Goal: Check status: Check status

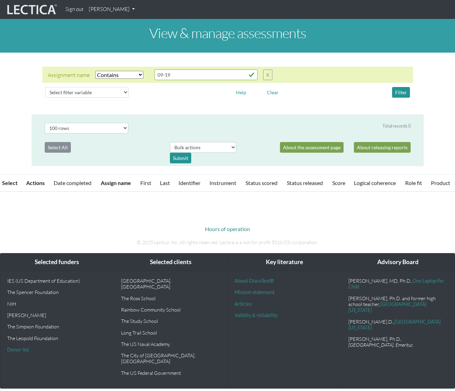
select select "icontains"
select select "100"
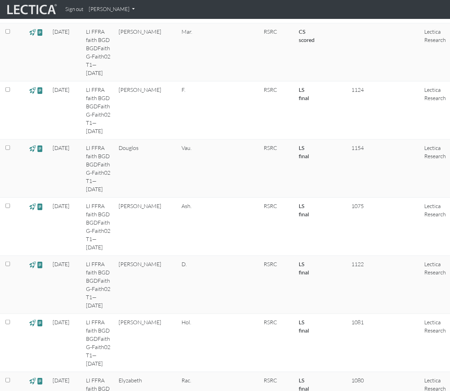
scroll to position [1365, 0]
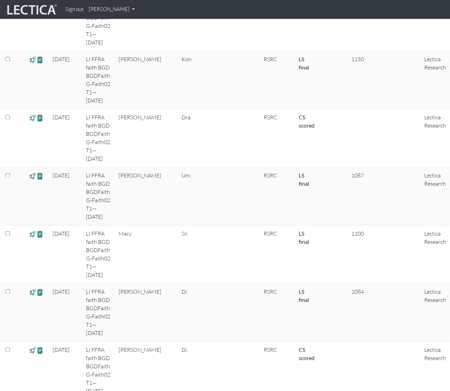
scroll to position [2522, 0]
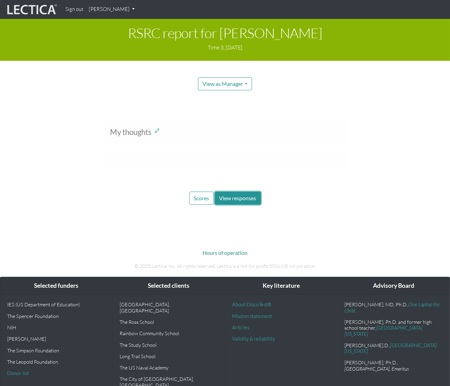
click at [243, 199] on span "View responses" at bounding box center [237, 198] width 37 height 7
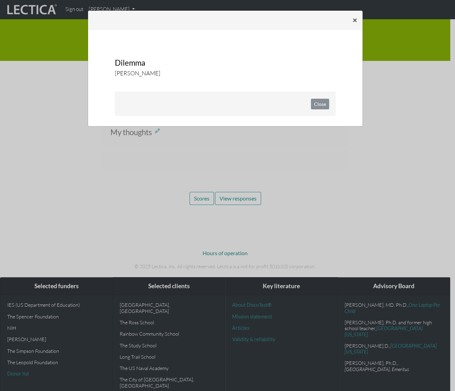
click at [353, 19] on span "×" at bounding box center [354, 20] width 5 height 10
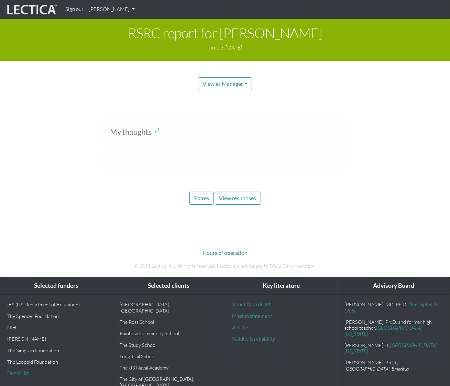
click at [291, 105] on div "RSRC report for Logan Kon Time 3, August 29, 2022 View as Manager Manager Test-…" at bounding box center [225, 112] width 450 height 186
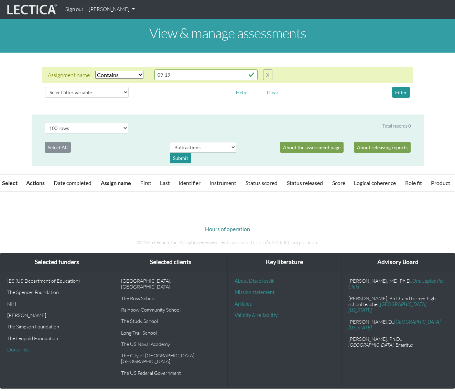
select select "icontains"
select select "100"
click at [120, 10] on link "[PERSON_NAME]" at bounding box center [112, 9] width 52 height 13
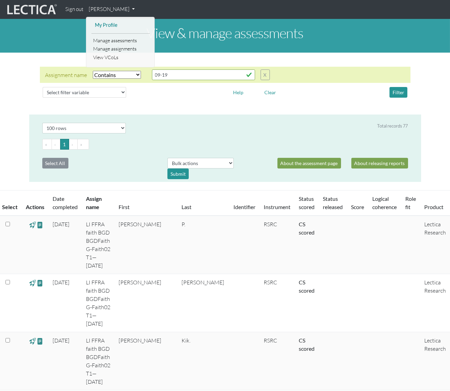
click at [110, 24] on link "My Profile" at bounding box center [120, 25] width 55 height 9
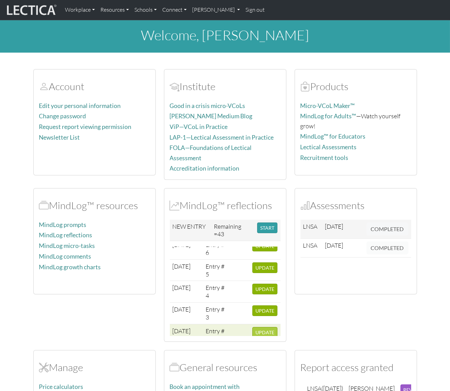
scroll to position [67, 0]
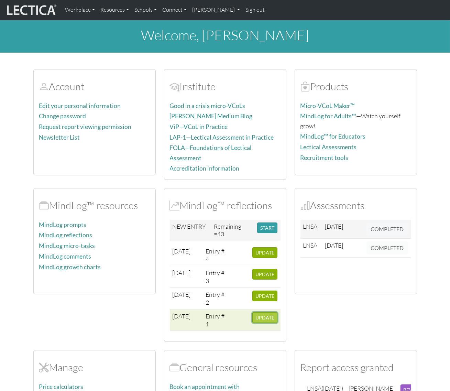
click at [258, 316] on span "UPDATE" at bounding box center [264, 318] width 19 height 6
